Goal: Obtain resource: Download file/media

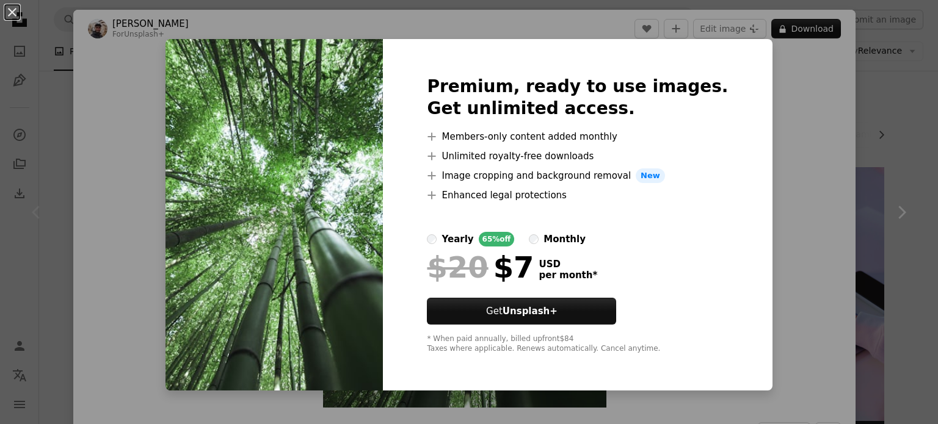
click at [784, 31] on div "An X shape Premium, ready to use images. Get unlimited access. A plus sign Memb…" at bounding box center [469, 212] width 938 height 424
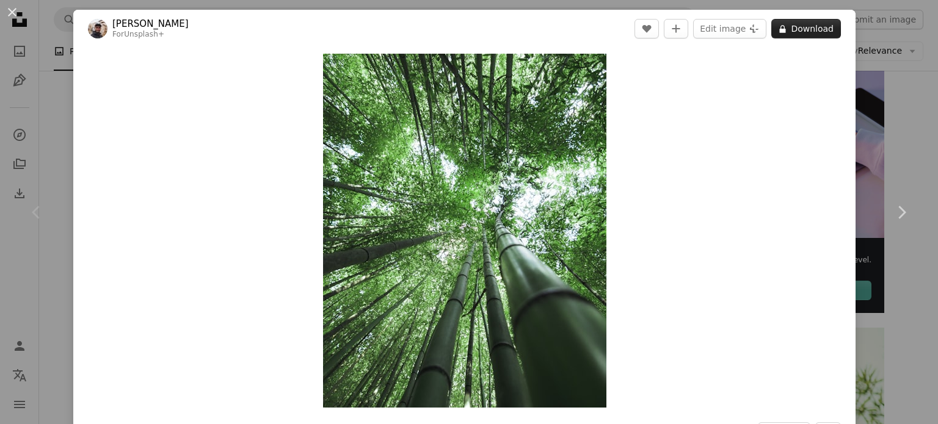
click at [778, 36] on button "A lock Download" at bounding box center [806, 29] width 70 height 20
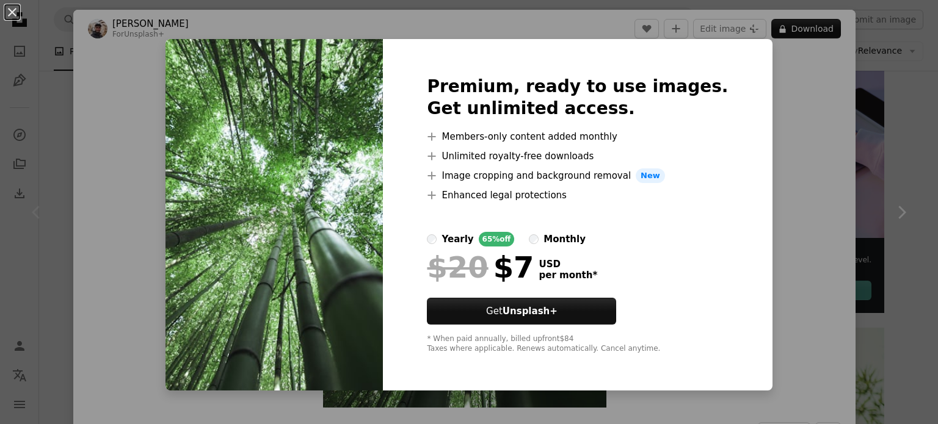
click at [838, 107] on div "An X shape Premium, ready to use images. Get unlimited access. A plus sign Memb…" at bounding box center [469, 212] width 938 height 424
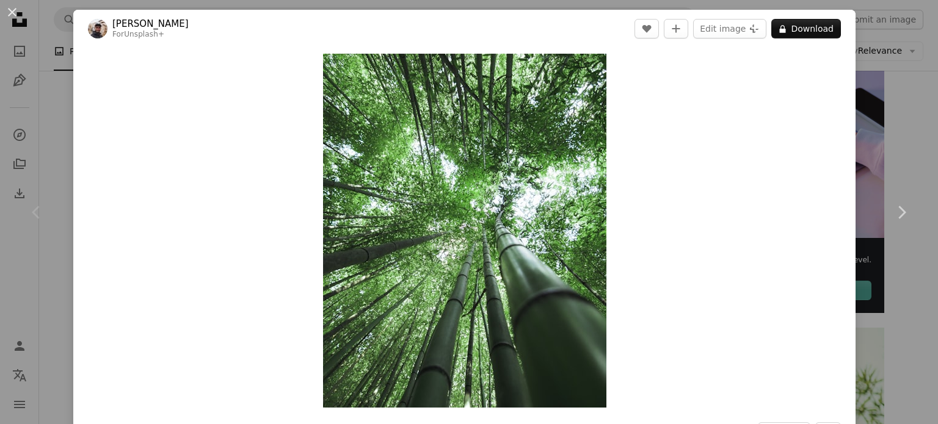
click at [718, 107] on div "Zoom in" at bounding box center [464, 231] width 782 height 366
